Goal: Task Accomplishment & Management: Use online tool/utility

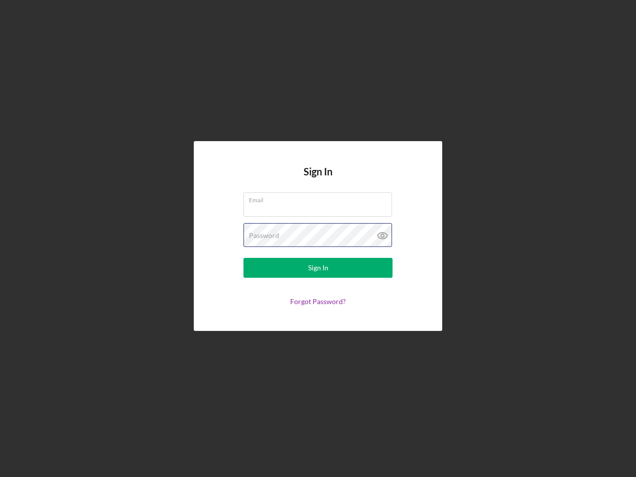
click at [318, 238] on div "Password" at bounding box center [317, 235] width 149 height 25
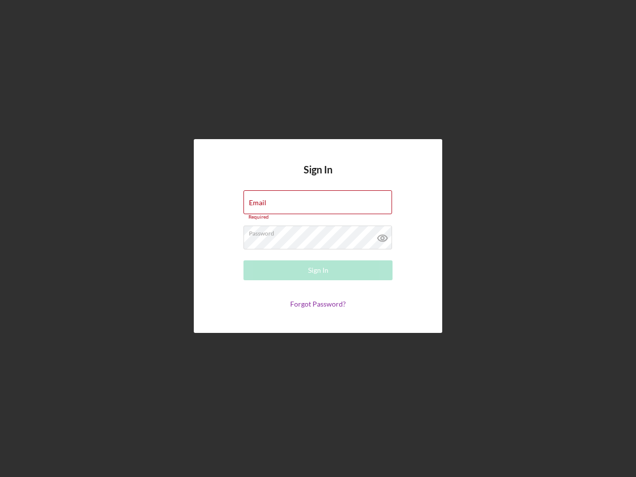
click at [382, 235] on icon at bounding box center [382, 238] width 25 height 25
